Goal: Task Accomplishment & Management: Manage account settings

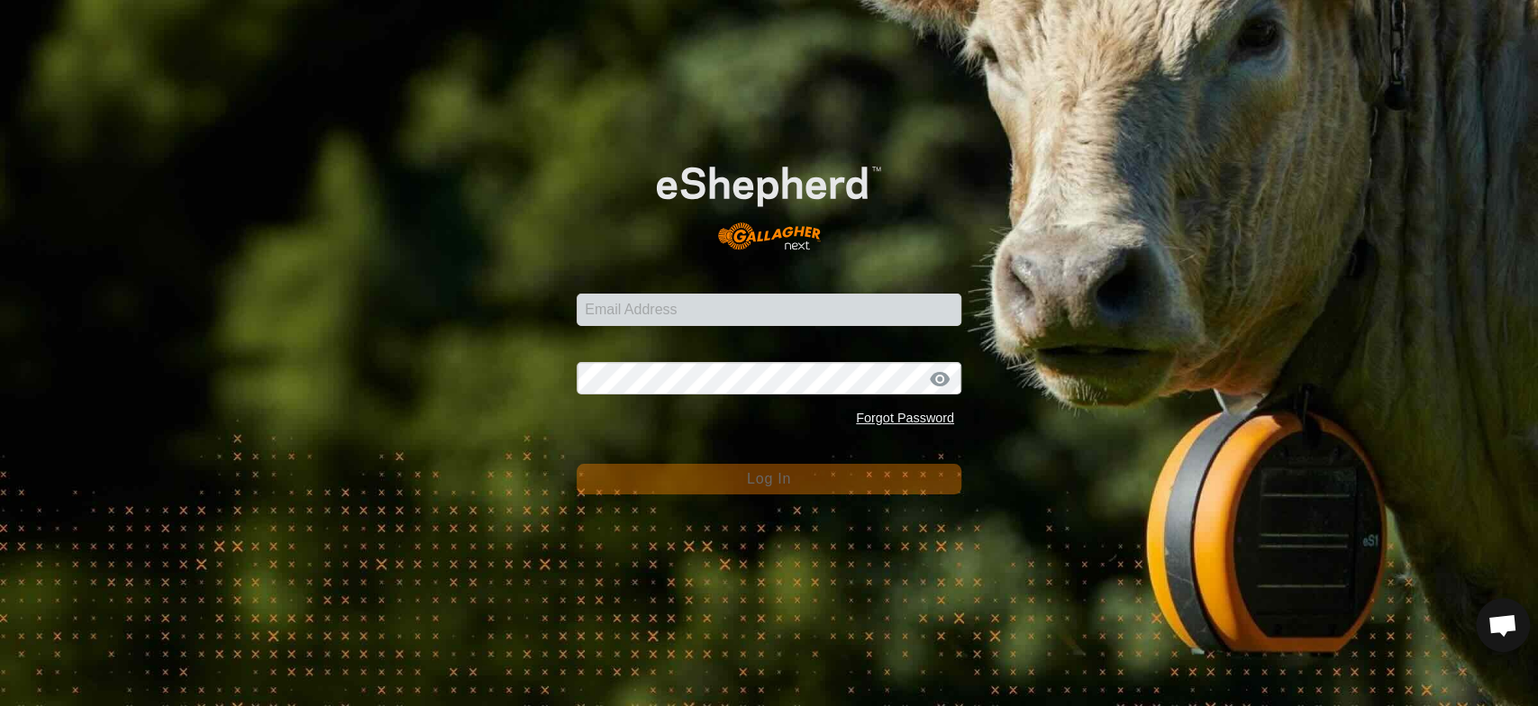
scroll to position [3380, 0]
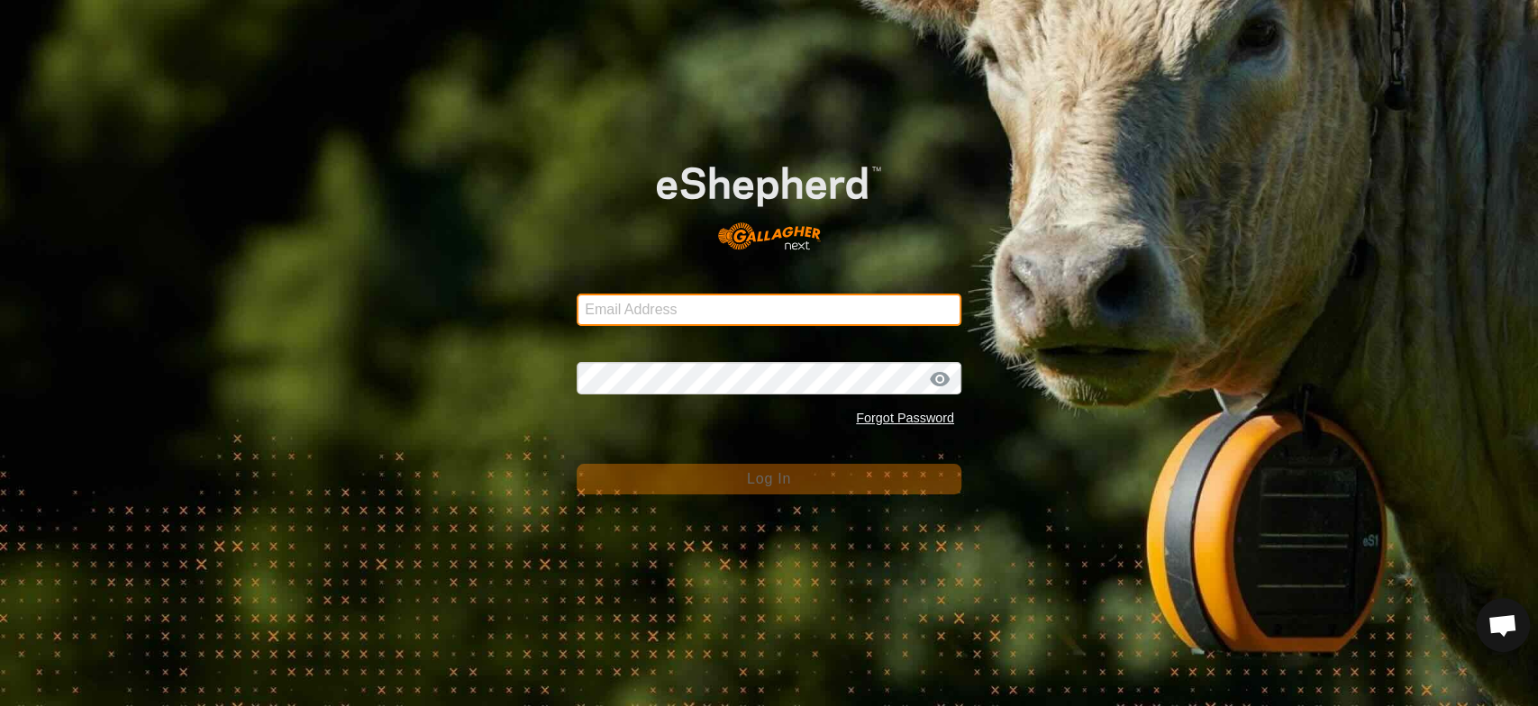
click at [604, 313] on input "Email Address" at bounding box center [768, 310] width 385 height 32
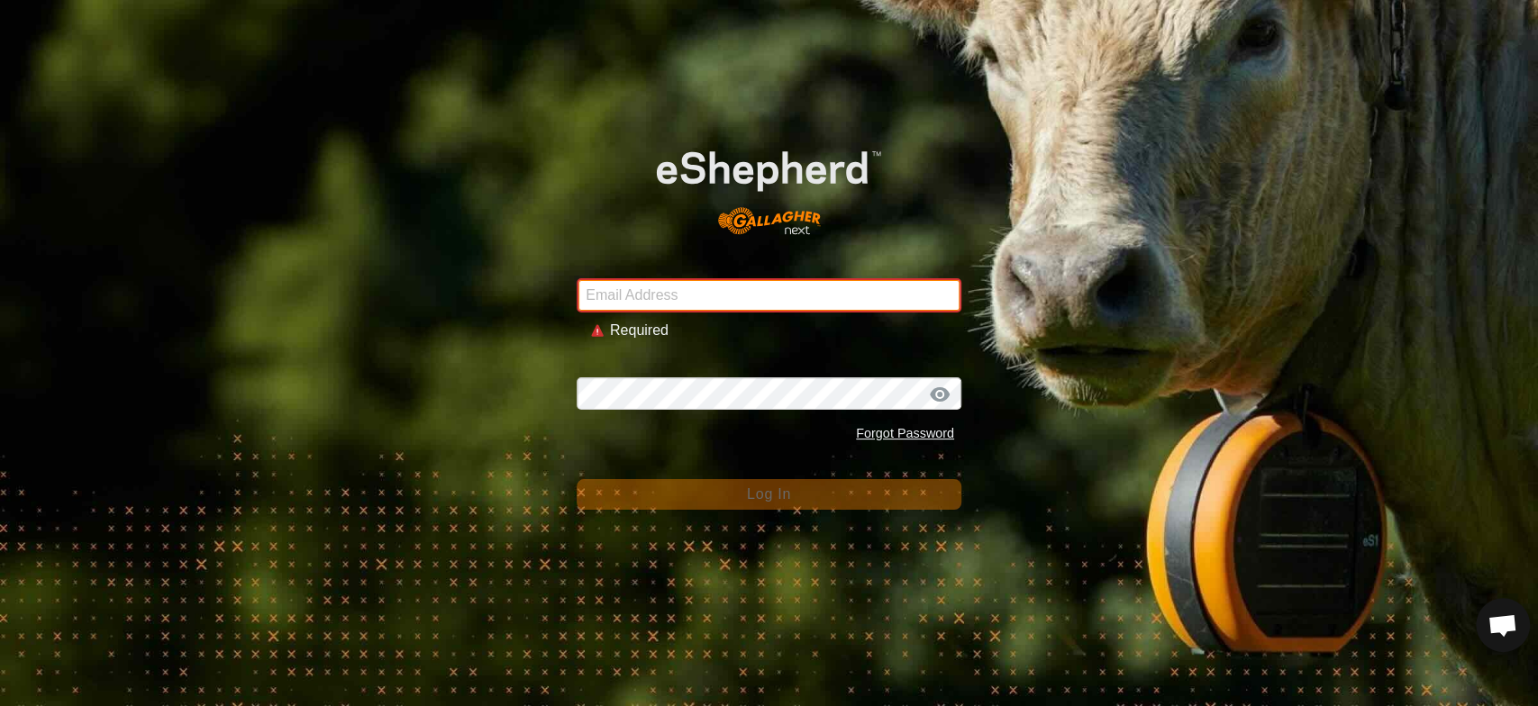
type input "[EMAIL_ADDRESS][DOMAIN_NAME]"
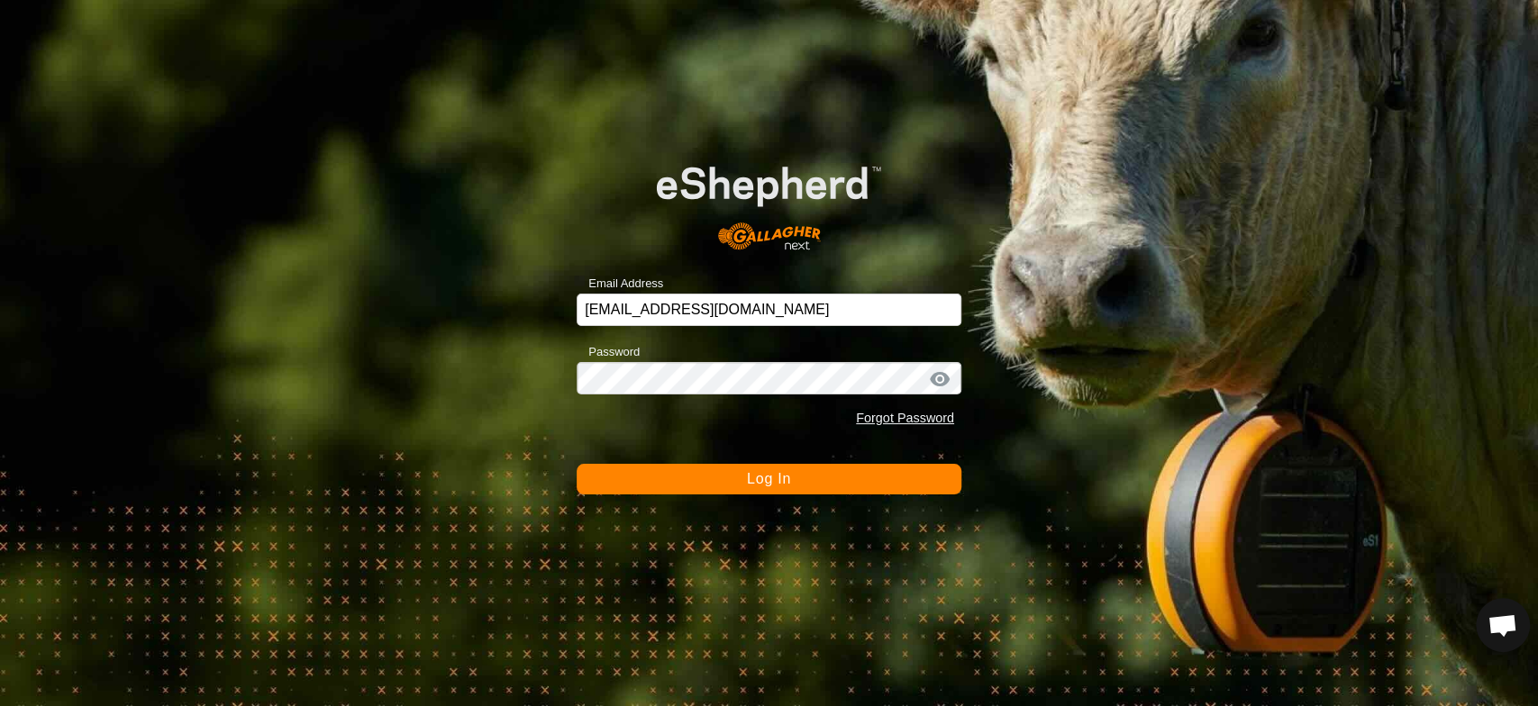
click at [793, 474] on button "Log In" at bounding box center [768, 479] width 385 height 31
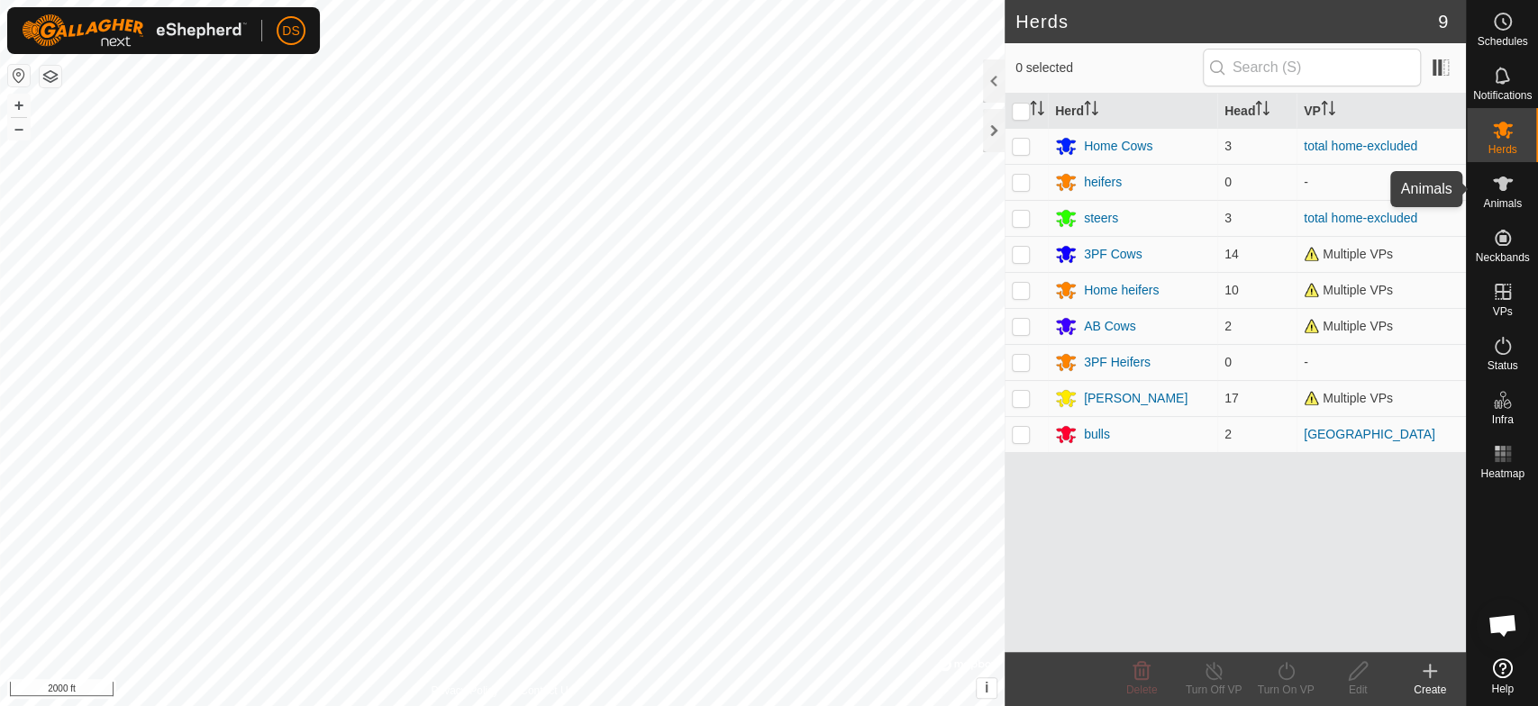
click at [1498, 178] on icon at bounding box center [1503, 184] width 20 height 14
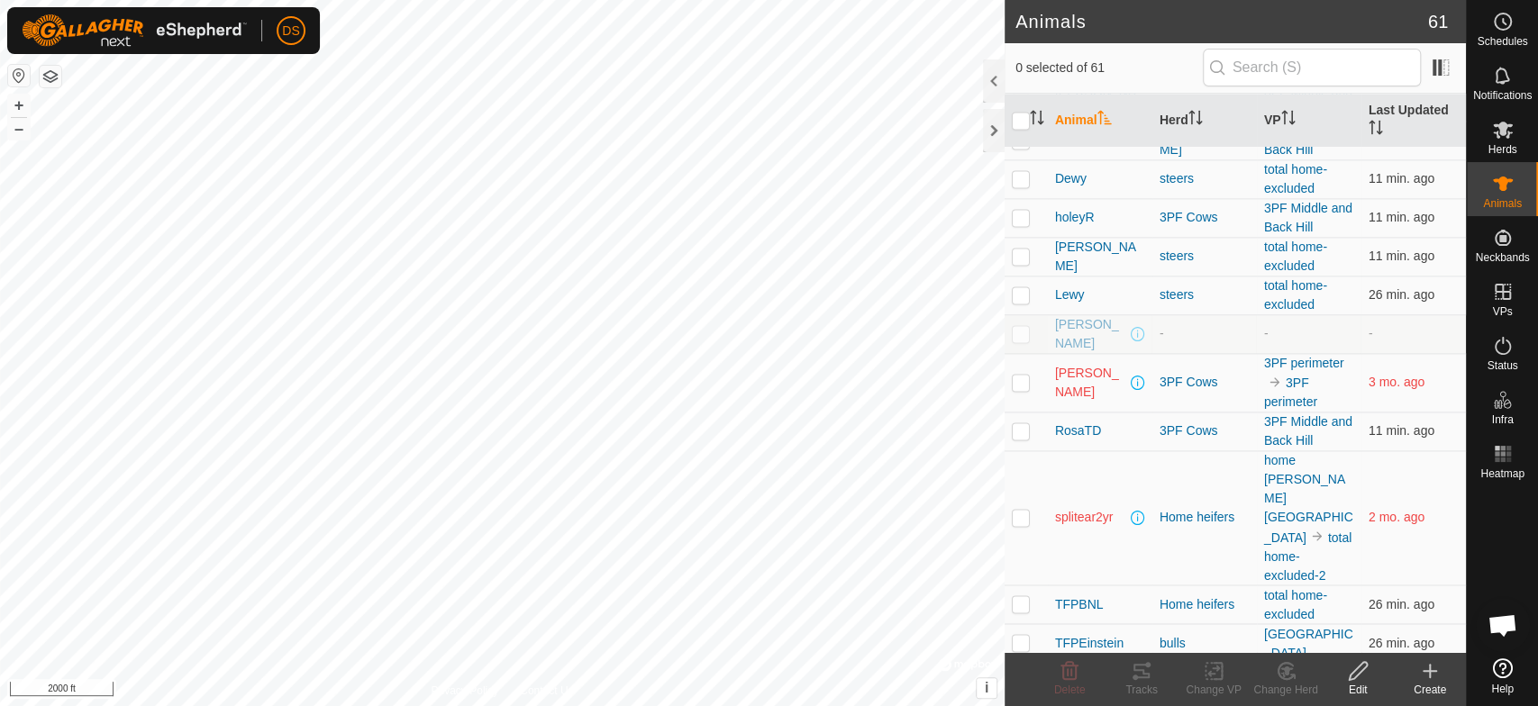
scroll to position [1901, 0]
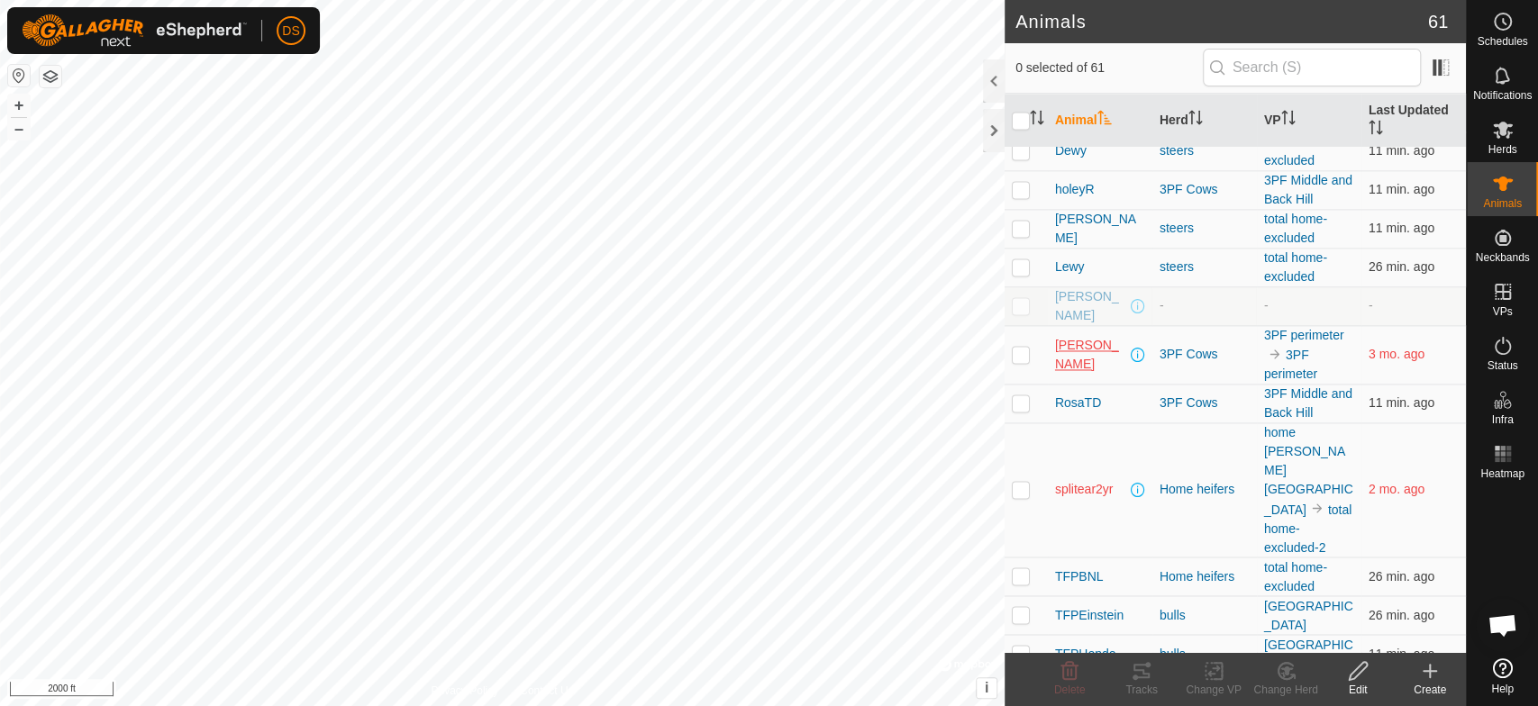
click at [1070, 349] on span "[PERSON_NAME]" at bounding box center [1091, 355] width 72 height 38
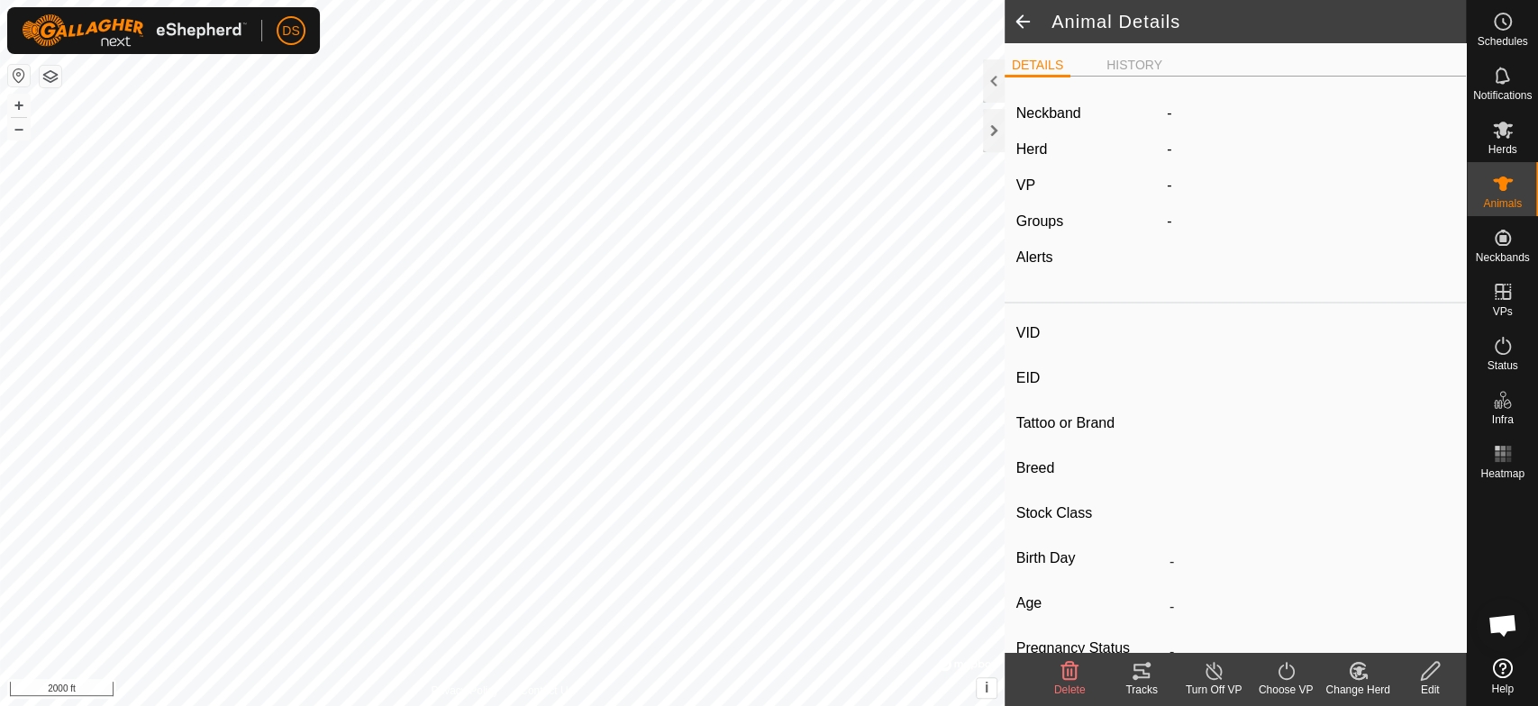
type input "[PERSON_NAME]"
type input "-"
type input "Hereford"
type input "-"
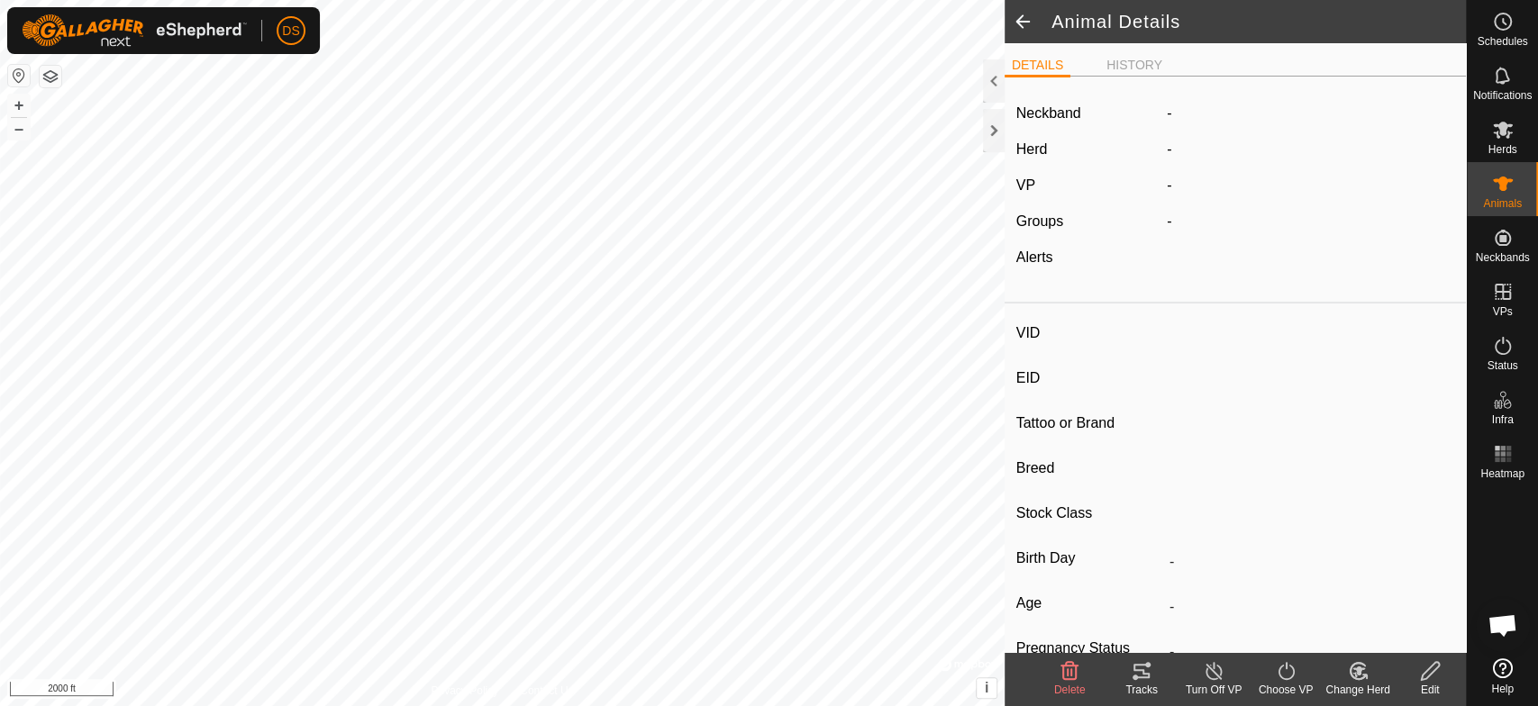
type input "0 kg"
type input "-"
